Goal: Task Accomplishment & Management: Manage account settings

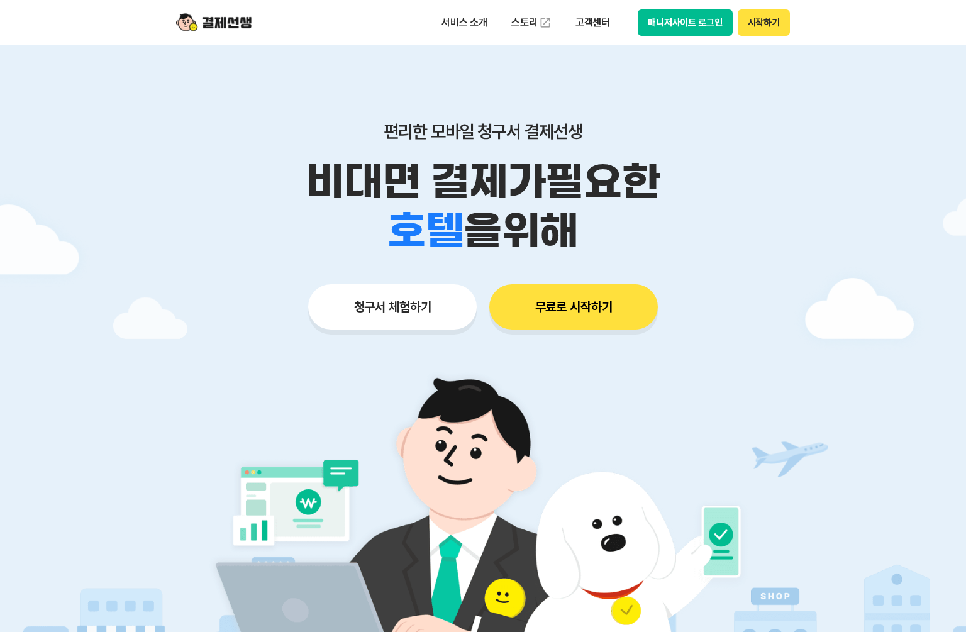
click at [782, 19] on button "시작하기" at bounding box center [764, 22] width 52 height 26
click at [687, 29] on button "매니저사이트 로그인" at bounding box center [685, 22] width 95 height 26
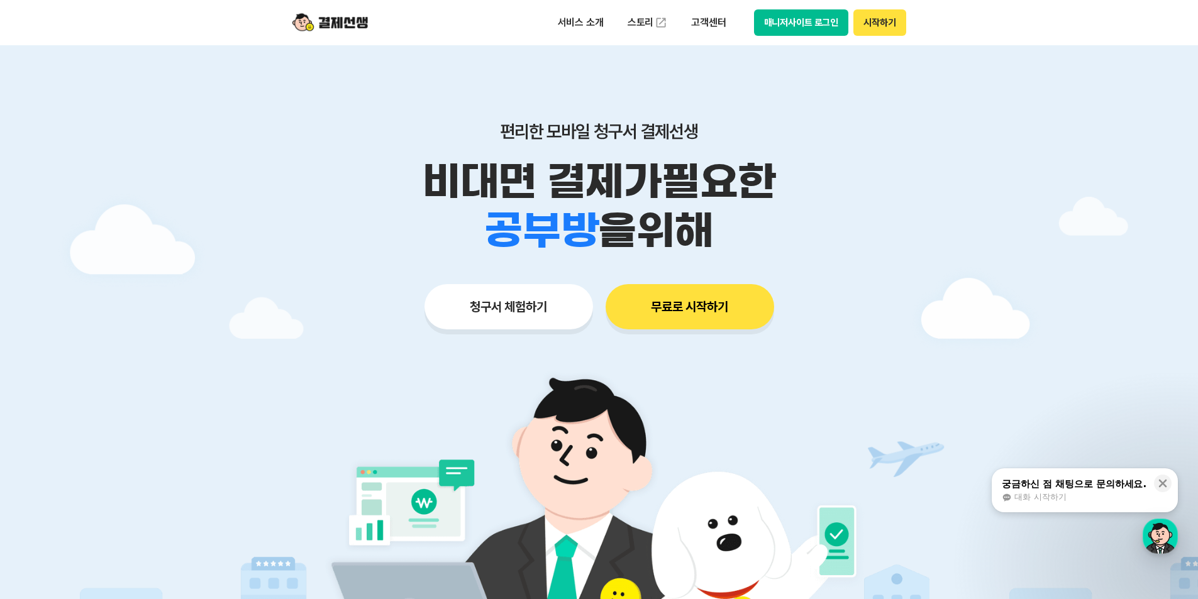
click at [796, 24] on button "매니저사이트 로그인" at bounding box center [801, 22] width 95 height 26
